Goal: Task Accomplishment & Management: Complete application form

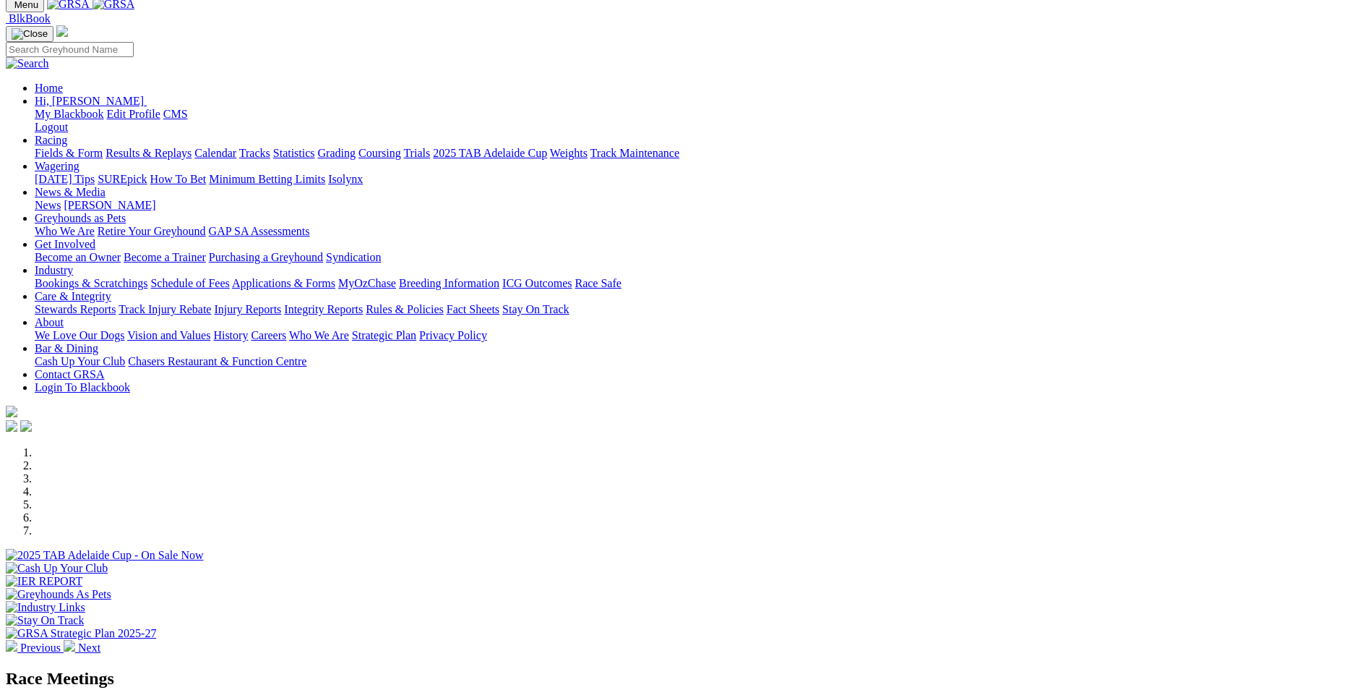
scroll to position [289, 0]
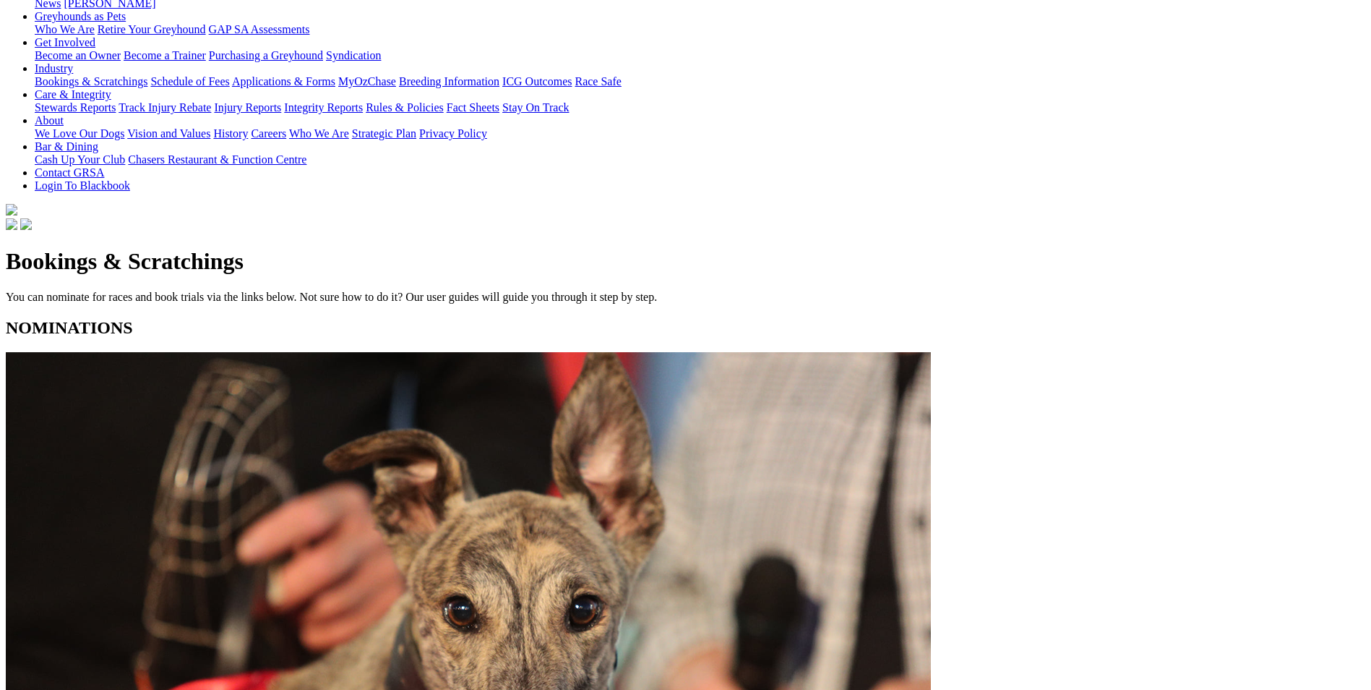
scroll to position [217, 0]
